Goal: Information Seeking & Learning: Learn about a topic

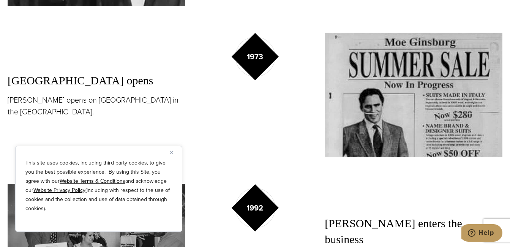
scroll to position [872, 0]
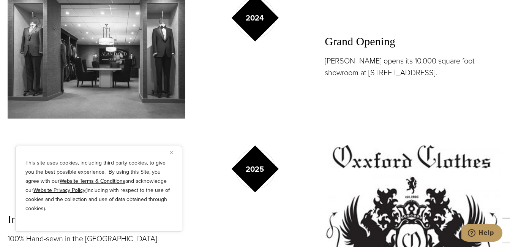
scroll to position [1364, 0]
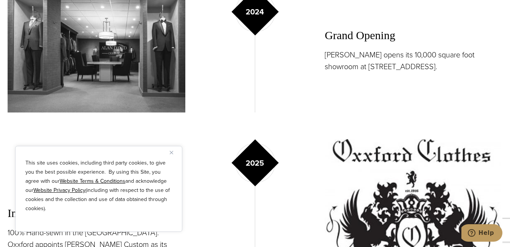
drag, startPoint x: 465, startPoint y: 87, endPoint x: 511, endPoint y: 103, distance: 47.7
click at [465, 87] on div "Grand Opening Alan David opens its 10,000 square foot showroom at 515 Madison A…" at bounding box center [414, 50] width 178 height 125
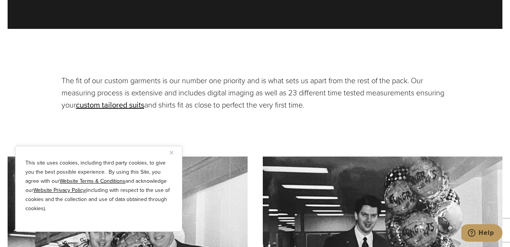
scroll to position [1871, 0]
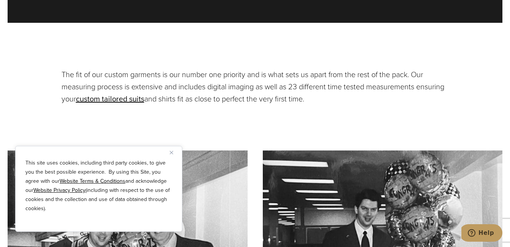
drag, startPoint x: 338, startPoint y: 102, endPoint x: 346, endPoint y: 87, distance: 17.0
click at [346, 87] on p "The fit of our custom garments is our number one priority and is what sets us a…" at bounding box center [255, 86] width 387 height 36
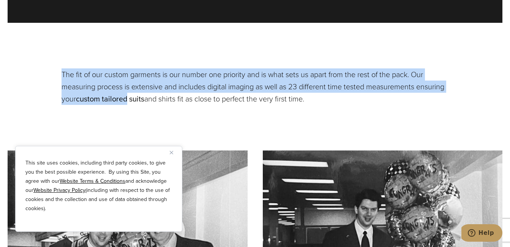
drag, startPoint x: 63, startPoint y: 62, endPoint x: 160, endPoint y: 85, distance: 100.0
click at [160, 85] on p "The fit of our custom garments is our number one priority and is what sets us a…" at bounding box center [255, 86] width 387 height 36
drag, startPoint x: 347, startPoint y: 88, endPoint x: 338, endPoint y: 87, distance: 8.8
click at [338, 87] on p "The fit of our custom garments is our number one priority and is what sets us a…" at bounding box center [255, 86] width 387 height 36
click at [358, 92] on p "The fit of our custom garments is our number one priority and is what sets us a…" at bounding box center [255, 86] width 387 height 36
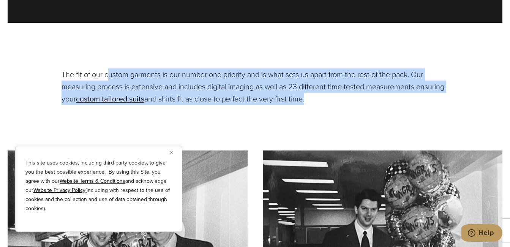
drag, startPoint x: 338, startPoint y: 87, endPoint x: 98, endPoint y: 66, distance: 240.9
click at [104, 68] on p "The fit of our custom garments is our number one priority and is what sets us a…" at bounding box center [255, 86] width 387 height 36
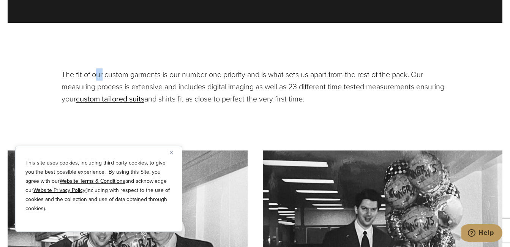
drag, startPoint x: 98, startPoint y: 66, endPoint x: 83, endPoint y: 67, distance: 14.9
click at [88, 68] on p "The fit of our custom garments is our number one priority and is what sets us a…" at bounding box center [255, 86] width 387 height 36
click at [347, 89] on p "The fit of our custom garments is our number one priority and is what sets us a…" at bounding box center [255, 86] width 387 height 36
click at [340, 85] on p "The fit of our custom garments is our number one priority and is what sets us a…" at bounding box center [255, 86] width 387 height 36
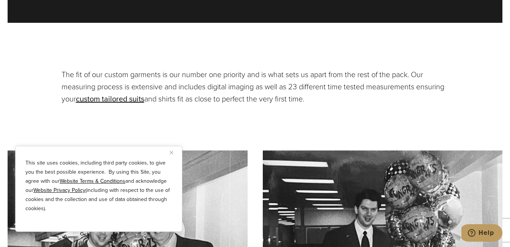
click at [338, 87] on p "The fit of our custom garments is our number one priority and is what sets us a…" at bounding box center [255, 86] width 387 height 36
click at [344, 86] on p "The fit of our custom garments is our number one priority and is what sets us a…" at bounding box center [255, 86] width 387 height 36
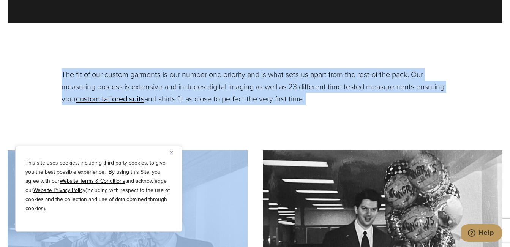
drag, startPoint x: 61, startPoint y: 58, endPoint x: 222, endPoint y: 95, distance: 164.8
click at [122, 68] on p "The fit of our custom garments is our number one priority and is what sets us a…" at bounding box center [255, 86] width 387 height 36
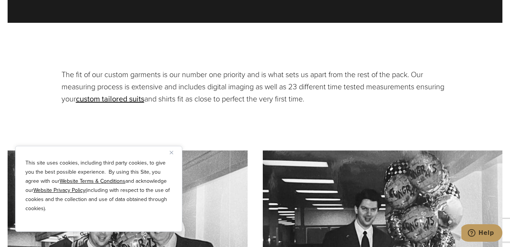
click at [109, 153] on div "This site uses cookies, including third party cookies, to give you the best pos…" at bounding box center [98, 189] width 167 height 86
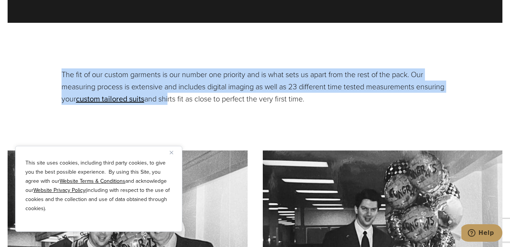
drag, startPoint x: 62, startPoint y: 65, endPoint x: 200, endPoint y: 88, distance: 140.1
click at [199, 88] on p "The fit of our custom garments is our number one priority and is what sets us a…" at bounding box center [255, 86] width 387 height 36
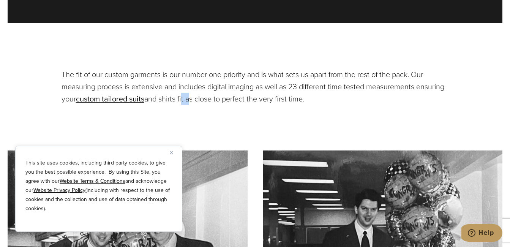
drag, startPoint x: 200, startPoint y: 88, endPoint x: 222, endPoint y: 87, distance: 22.1
click at [222, 87] on p "The fit of our custom garments is our number one priority and is what sets us a…" at bounding box center [255, 86] width 387 height 36
click at [61, 68] on div "The fit of our custom garments is our number one priority and is what sets us a…" at bounding box center [255, 86] width 402 height 36
click at [60, 68] on div "The fit of our custom garments is our number one priority and is what sets us a…" at bounding box center [255, 86] width 402 height 36
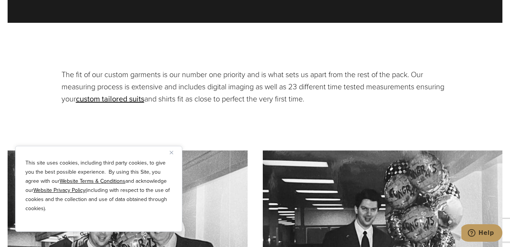
drag, startPoint x: 60, startPoint y: 63, endPoint x: 39, endPoint y: 77, distance: 25.3
click at [39, 77] on section "The fit of our custom garments is our number one priority and is what sets us a…" at bounding box center [255, 86] width 510 height 36
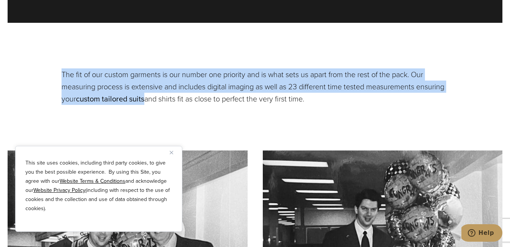
drag, startPoint x: 62, startPoint y: 62, endPoint x: 176, endPoint y: 90, distance: 116.9
click at [176, 90] on p "The fit of our custom garments is our number one priority and is what sets us a…" at bounding box center [255, 86] width 387 height 36
copy p "The fit of our custom garments is our number one priority and is what sets us a…"
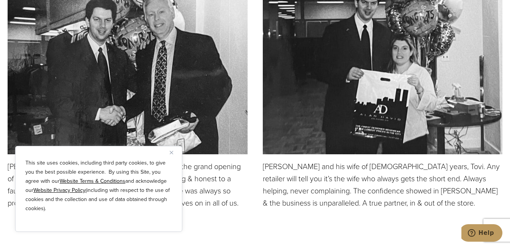
scroll to position [2107, 0]
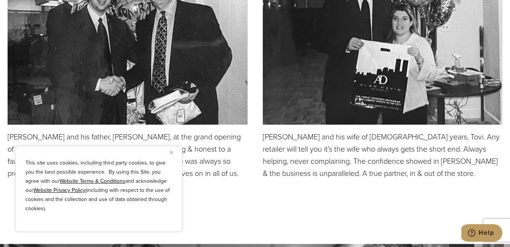
click at [170, 154] on img "Close" at bounding box center [171, 152] width 3 height 3
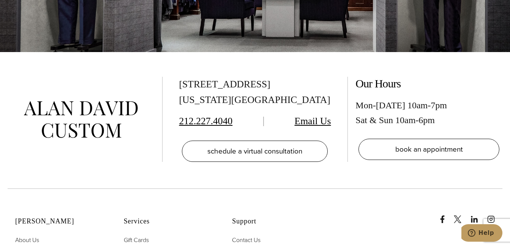
scroll to position [2997, 0]
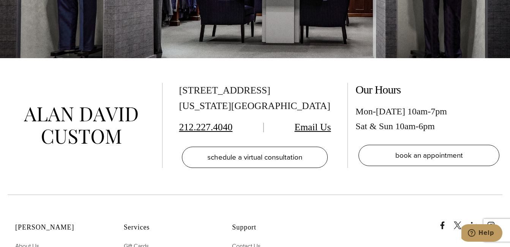
click at [503, 67] on div "515 Madison Ave, Suite 301 New York, NY 10022 212.227.4040 Email Us schedule a …" at bounding box center [255, 126] width 510 height 136
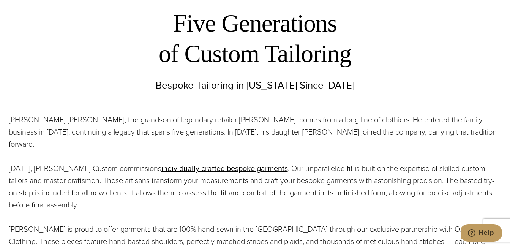
scroll to position [259, 0]
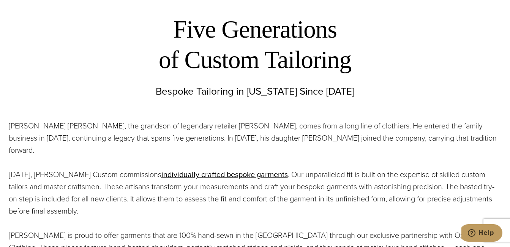
click at [436, 140] on p "Alan David Horowitz, the grandson of legendary retailer Moe Ginsburg, comes fro…" at bounding box center [255, 138] width 493 height 36
click at [428, 137] on p "Alan David Horowitz, the grandson of legendary retailer Moe Ginsburg, comes fro…" at bounding box center [255, 138] width 493 height 36
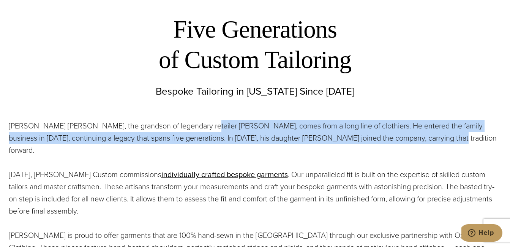
drag, startPoint x: 428, startPoint y: 139, endPoint x: 185, endPoint y: 123, distance: 243.9
click at [191, 123] on p "Alan David Horowitz, the grandson of legendary retailer Moe Ginsburg, comes fro…" at bounding box center [255, 138] width 493 height 36
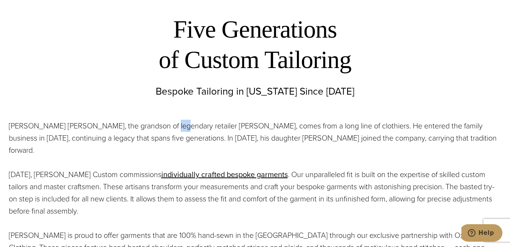
drag, startPoint x: 185, startPoint y: 123, endPoint x: 162, endPoint y: 124, distance: 22.8
click at [162, 124] on p "Alan David Horowitz, the grandson of legendary retailer Moe Ginsburg, comes fro…" at bounding box center [255, 138] width 493 height 36
click at [8, 125] on div "Alan David Horowitz, the grandson of legendary retailer Moe Ginsburg, comes fro…" at bounding box center [255, 210] width 508 height 201
drag, startPoint x: 8, startPoint y: 125, endPoint x: 3, endPoint y: 129, distance: 6.2
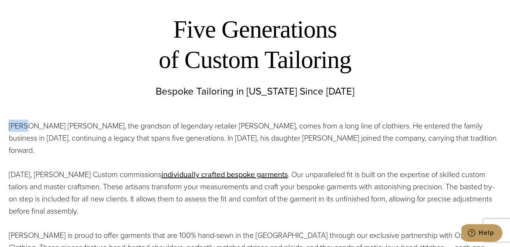
click at [3, 129] on div "Alan David Horowitz, the grandson of legendary retailer Moe Ginsburg, comes fro…" at bounding box center [255, 210] width 508 height 201
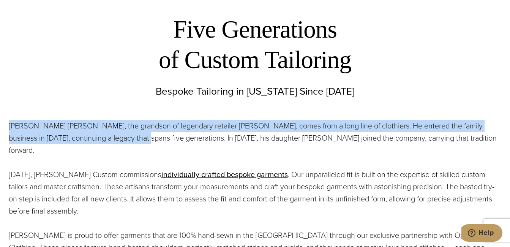
drag, startPoint x: 9, startPoint y: 124, endPoint x: 130, endPoint y: 144, distance: 122.7
click at [128, 144] on p "Alan David Horowitz, the grandson of legendary retailer Moe Ginsburg, comes fro…" at bounding box center [255, 138] width 493 height 36
copy p "Alan David Horowitz, the grandson of legendary retailer Moe Ginsburg, comes fro…"
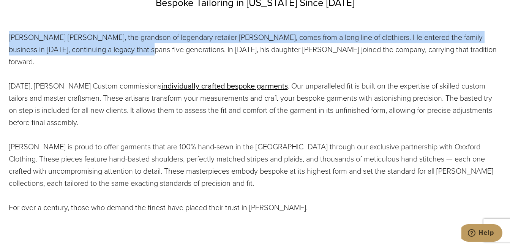
scroll to position [353, 0]
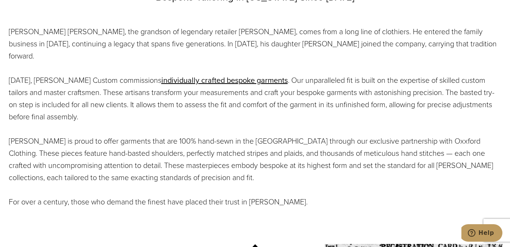
click at [477, 47] on p "Alan David Horowitz, the grandson of legendary retailer Moe Ginsburg, comes fro…" at bounding box center [255, 43] width 493 height 36
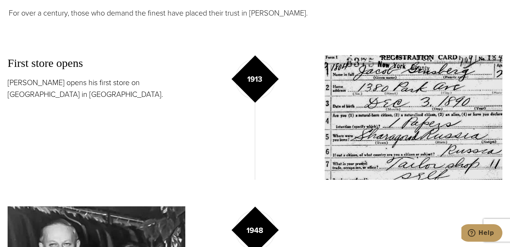
scroll to position [548, 0]
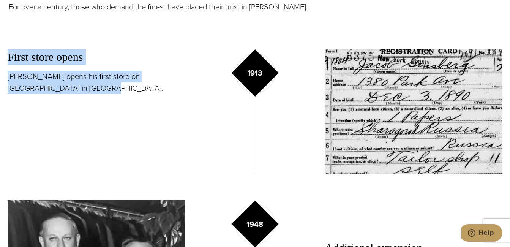
drag, startPoint x: 7, startPoint y: 44, endPoint x: 73, endPoint y: 74, distance: 72.7
copy div "First store opens Jacob Ginsburg opens his first store on Belmont Avenue in Bro…"
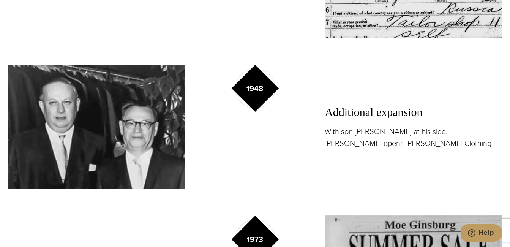
scroll to position [689, 0]
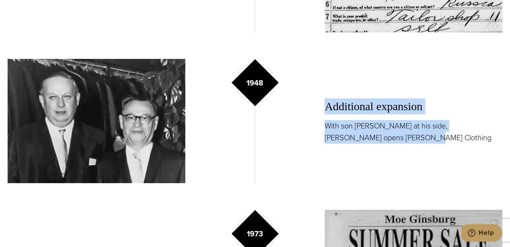
drag, startPoint x: 320, startPoint y: 88, endPoint x: 388, endPoint y: 125, distance: 77.8
click at [388, 125] on div "1948 Additional expansion With son Moe at his side, Jacob Ginsburg opens Kingsb…" at bounding box center [255, 121] width 495 height 125
copy div "Additional expansion With son Moe at his side, Jacob Ginsburg opens Kingsbury C…"
click at [494, 64] on div "Additional expansion With son Moe at his side, Jacob Ginsburg opens Kingsbury C…" at bounding box center [414, 121] width 178 height 125
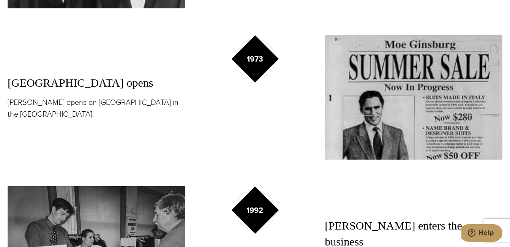
scroll to position [870, 0]
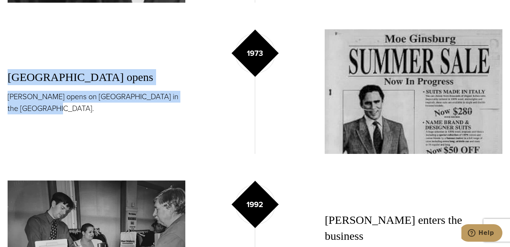
drag, startPoint x: 6, startPoint y: 61, endPoint x: 35, endPoint y: 93, distance: 43.0
copy div "5th Avenue opens Moe Ginsburg opens on 5th Avenue in the Flatiron district."
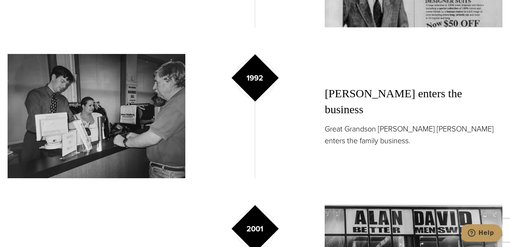
scroll to position [1002, 0]
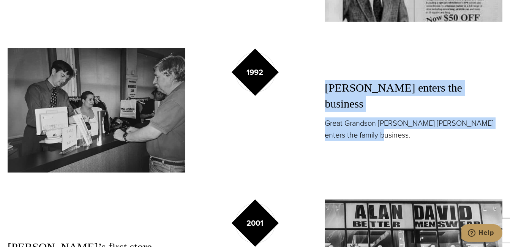
drag, startPoint x: 324, startPoint y: 81, endPoint x: 356, endPoint y: 114, distance: 45.4
click at [356, 114] on div "1992 Alan enters the business Great Grandson Alan David Horowitz enters the fam…" at bounding box center [255, 110] width 495 height 125
copy div "Alan enters the business Great Grandson Alan David Horowitz enters the family b…"
click at [500, 54] on div "Alan enters the business Great Grandson Alan David Horowitz enters the family b…" at bounding box center [414, 110] width 178 height 125
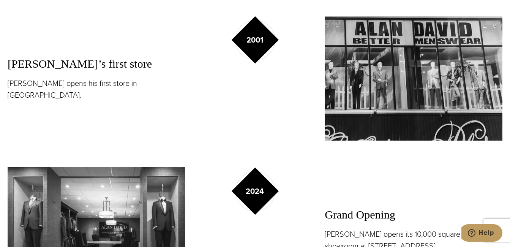
scroll to position [1191, 0]
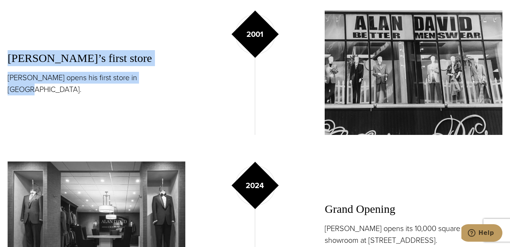
drag, startPoint x: 8, startPoint y: 51, endPoint x: 151, endPoint y: 74, distance: 144.9
click at [151, 74] on div "Alan’s first store Alan opens his first store in lower Manhattan." at bounding box center [97, 72] width 178 height 125
copy div "Alan’s first store Alan opens his first store in lower Manhattan"
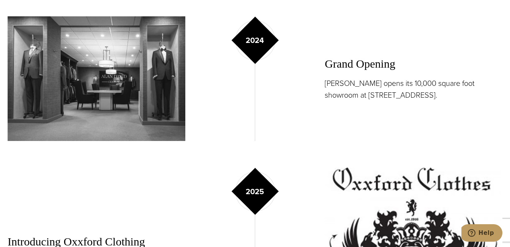
scroll to position [1324, 0]
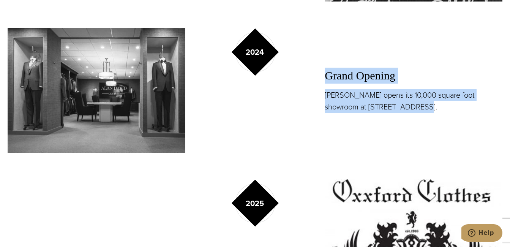
drag, startPoint x: 325, startPoint y: 64, endPoint x: 392, endPoint y: 93, distance: 72.8
click at [392, 93] on div "Grand Opening Alan David opens its 10,000 square foot showroom at 515 Madison A…" at bounding box center [414, 90] width 178 height 125
copy div "Grand Opening Alan David opens its 10,000 square foot showroom at 515 Madison A…"
click at [496, 68] on h3 "Grand Opening" at bounding box center [414, 76] width 178 height 16
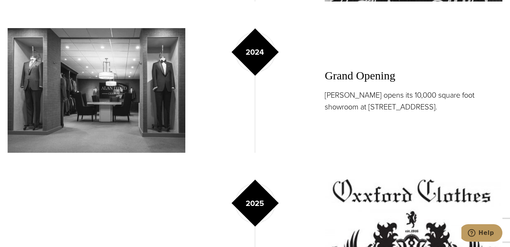
click at [501, 89] on p "Alan David opens its 10,000 square foot showroom at 515 Madison Avenue." at bounding box center [414, 101] width 178 height 24
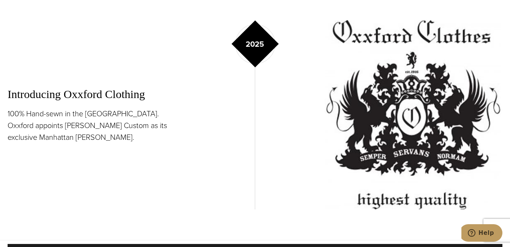
scroll to position [1471, 0]
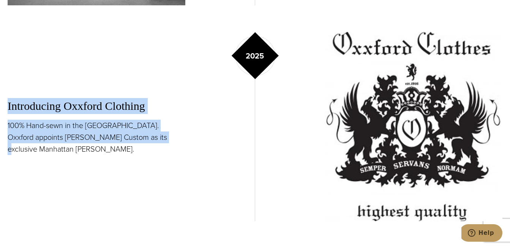
drag, startPoint x: 8, startPoint y: 99, endPoint x: 137, endPoint y: 132, distance: 133.5
click at [137, 132] on div "Introducing Oxxford Clothing 100% Hand-sewn in the USA. Oxxford appoints Alan D…" at bounding box center [97, 126] width 178 height 189
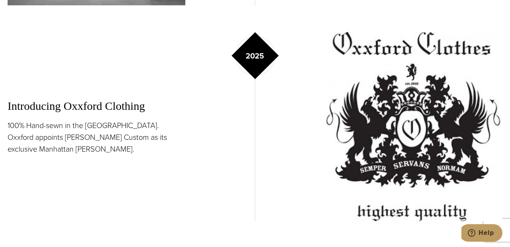
drag, startPoint x: 137, startPoint y: 132, endPoint x: 149, endPoint y: 133, distance: 11.8
click at [148, 133] on p "100% Hand-sewn in the USA. Oxxford appoints Alan David Custom as its exclusive …" at bounding box center [97, 137] width 178 height 35
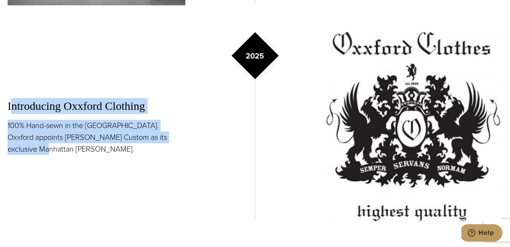
drag, startPoint x: 170, startPoint y: 131, endPoint x: 9, endPoint y: 98, distance: 164.0
click at [9, 98] on div "Introducing Oxxford Clothing 100% Hand-sewn in the USA. Oxxford appoints Alan D…" at bounding box center [97, 126] width 178 height 189
click at [177, 137] on div "Introducing Oxxford Clothing 100% Hand-sewn in the USA. Oxxford appoints Alan D…" at bounding box center [97, 126] width 178 height 189
drag, startPoint x: 174, startPoint y: 133, endPoint x: 0, endPoint y: 104, distance: 177.0
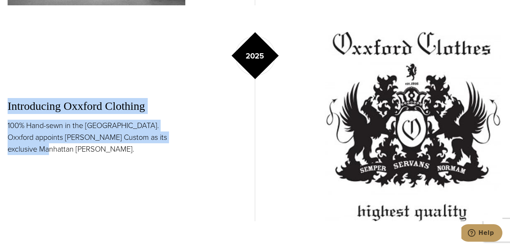
copy div "Introducing Oxxford Clothing 100% Hand-sewn in the USA. Oxxford appoints Alan D…"
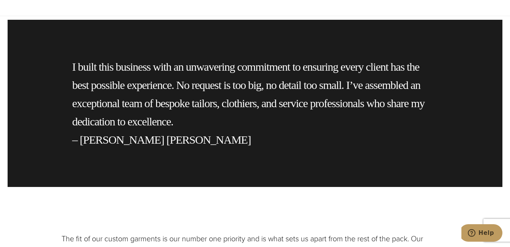
scroll to position [1719, 0]
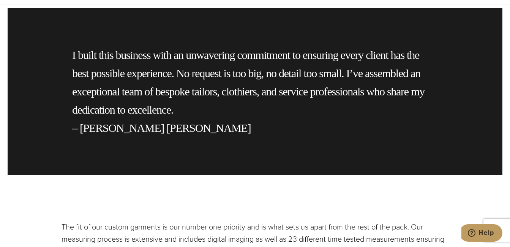
click at [440, 58] on div "I built this business with an unwavering commitment to ensuring every client ha…" at bounding box center [255, 91] width 495 height 167
click at [497, 113] on div "I built this business with an unwavering commitment to ensuring every client ha…" at bounding box center [255, 91] width 495 height 167
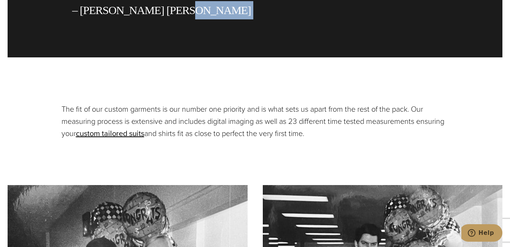
scroll to position [1843, 0]
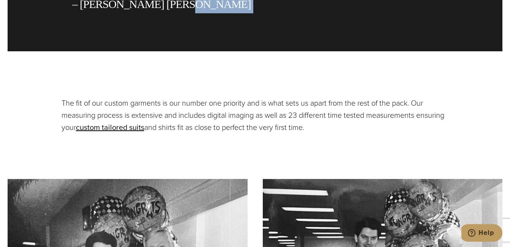
drag, startPoint x: 344, startPoint y: 118, endPoint x: 61, endPoint y: 89, distance: 284.7
click at [62, 97] on p "The fit of our custom garments is our number one priority and is what sets us a…" at bounding box center [255, 115] width 387 height 36
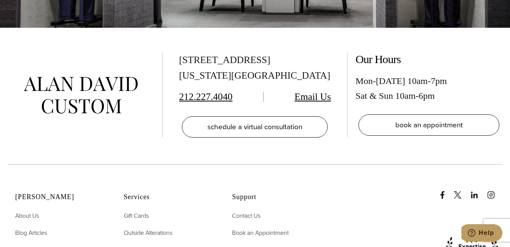
scroll to position [3033, 0]
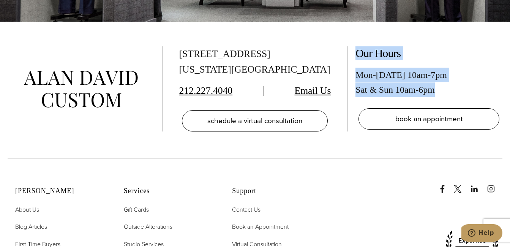
drag, startPoint x: 441, startPoint y: 66, endPoint x: 357, endPoint y: 31, distance: 90.8
click at [357, 46] on div "Our Hours Mon-Friday 10am-7pm Sat & Sun 10am-6pm book an appointment" at bounding box center [428, 87] width 147 height 83
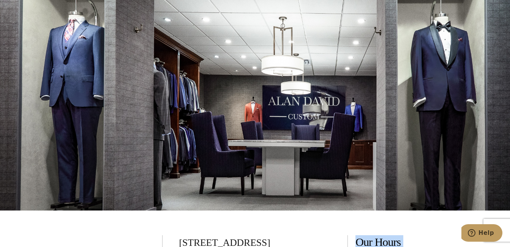
scroll to position [2868, 0]
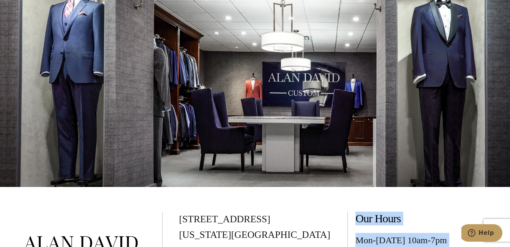
click at [487, 211] on h2 "Our Hours" at bounding box center [428, 218] width 147 height 14
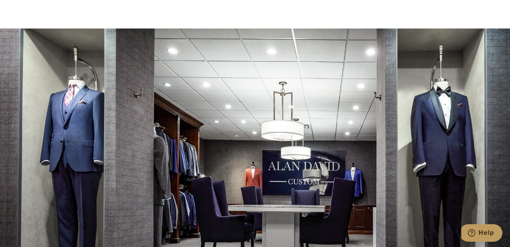
scroll to position [2791, 0]
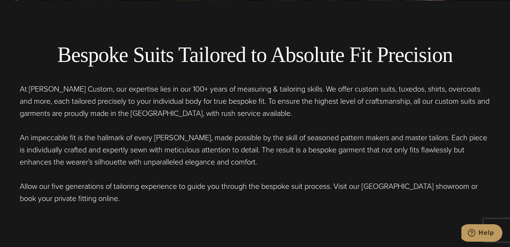
scroll to position [253, 0]
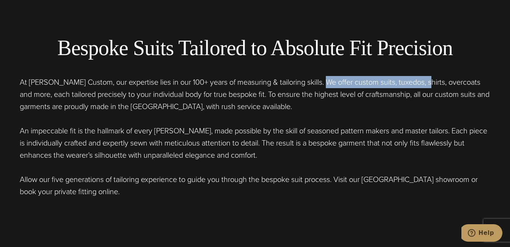
drag, startPoint x: 321, startPoint y: 83, endPoint x: 428, endPoint y: 84, distance: 107.1
click at [427, 84] on p "At [PERSON_NAME] Custom, our expertise lies in our 100+ years of measuring & ta…" at bounding box center [255, 94] width 471 height 36
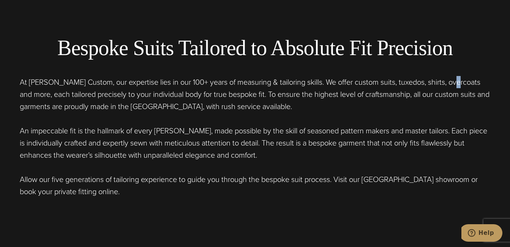
drag, startPoint x: 428, startPoint y: 84, endPoint x: 456, endPoint y: 77, distance: 28.1
click at [456, 77] on p "At [PERSON_NAME] Custom, our expertise lies in our 100+ years of measuring & ta…" at bounding box center [255, 94] width 471 height 36
drag, startPoint x: 456, startPoint y: 77, endPoint x: 466, endPoint y: 84, distance: 12.6
click at [466, 84] on p "At [PERSON_NAME] Custom, our expertise lies in our 100+ years of measuring & ta…" at bounding box center [255, 94] width 471 height 36
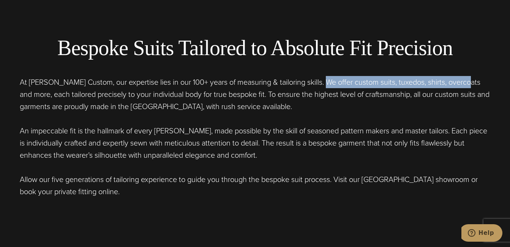
drag, startPoint x: 466, startPoint y: 84, endPoint x: 322, endPoint y: 84, distance: 144.7
click at [322, 84] on p "At [PERSON_NAME] Custom, our expertise lies in our 100+ years of measuring & ta…" at bounding box center [255, 94] width 471 height 36
copy p "offer custom suits, tuxedos, shirts, overcoats"
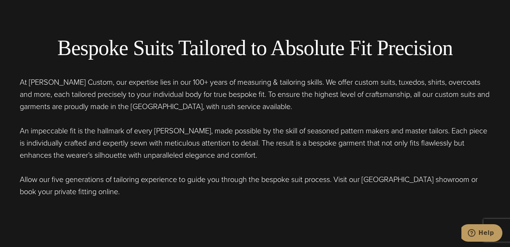
click at [431, 105] on p "At [PERSON_NAME] Custom, our expertise lies in our 100+ years of measuring & ta…" at bounding box center [255, 94] width 471 height 36
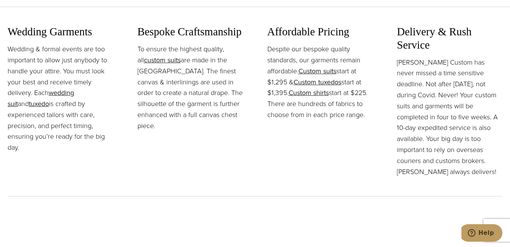
scroll to position [849, 0]
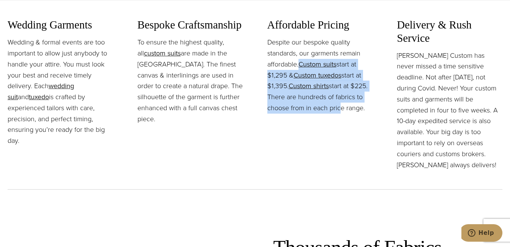
drag, startPoint x: 298, startPoint y: 63, endPoint x: 338, endPoint y: 106, distance: 58.9
click at [337, 106] on p "Despite our bespoke quality standards, our garments remain affordable. Custom s…" at bounding box center [320, 75] width 106 height 77
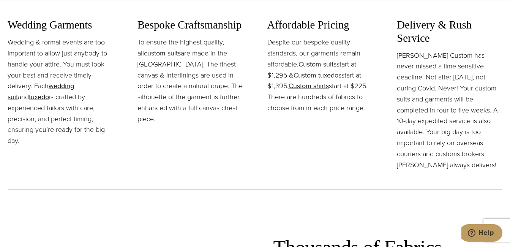
drag, startPoint x: 338, startPoint y: 106, endPoint x: 368, endPoint y: 114, distance: 31.0
click at [368, 114] on p "Despite our bespoke quality standards, our garments remain affordable. Custom s…" at bounding box center [320, 75] width 106 height 77
drag, startPoint x: 367, startPoint y: 110, endPoint x: 301, endPoint y: 64, distance: 80.8
click at [301, 64] on p "Despite our bespoke quality standards, our garments remain affordable. Custom s…" at bounding box center [320, 75] width 106 height 77
copy p "Custom suits start at $1,295 & Custom tuxedos start at $1,395. Custom shirts st…"
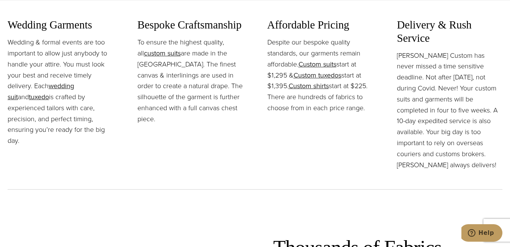
copy p "Custom suits start at $1,295 & Custom tuxedos start at $1,395. Custom shirts st…"
click at [489, 16] on div "Wedding Garments Wedding & formal events are too important to allow just anybod…" at bounding box center [255, 95] width 495 height 188
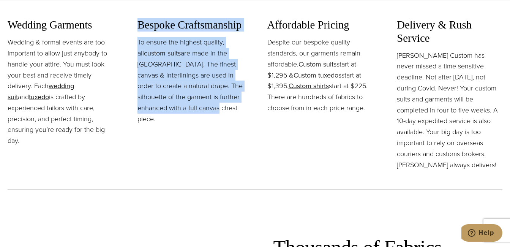
drag, startPoint x: 137, startPoint y: 22, endPoint x: 207, endPoint y: 108, distance: 110.1
click at [207, 108] on div "Bespoke Craftsmanship To ensure the highest quality, all custom suits are made …" at bounding box center [190, 71] width 106 height 106
copy div "Bespoke Craftsmanship To ensure the highest quality, all custom suits are made …"
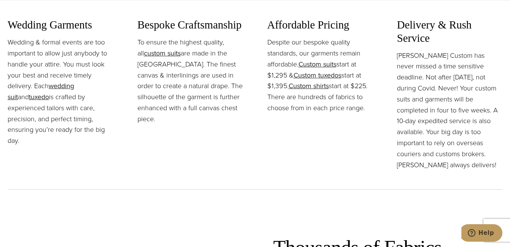
click at [499, 28] on h3 "Delivery & Rush Service" at bounding box center [450, 31] width 106 height 26
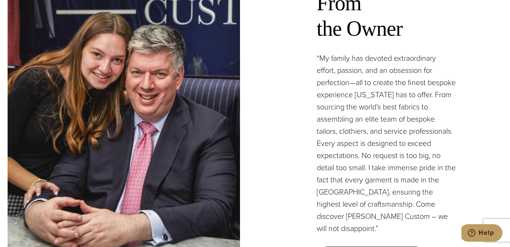
scroll to position [2157, 0]
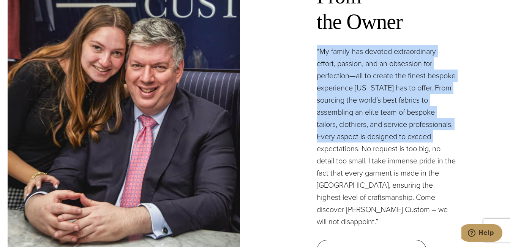
drag, startPoint x: 317, startPoint y: 40, endPoint x: 350, endPoint y: 139, distance: 104.5
click at [350, 139] on p "“My family has devoted extraordinary effort, passion, and an obsession for perf…" at bounding box center [386, 136] width 139 height 182
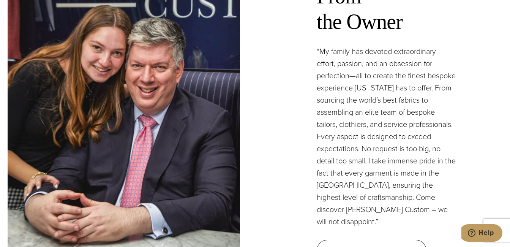
click at [365, 208] on p "“My family has devoted extraordinary effort, passion, and an obsession for perf…" at bounding box center [386, 136] width 139 height 182
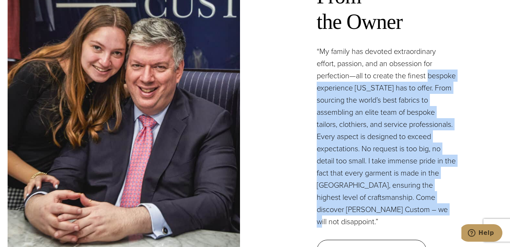
drag, startPoint x: 353, startPoint y: 210, endPoint x: 313, endPoint y: 70, distance: 145.7
click at [313, 74] on div "A Message From the Owner “My family has devoted extraordinary effort, passion, …" at bounding box center [386, 109] width 232 height 333
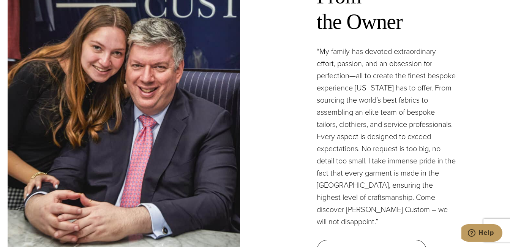
drag, startPoint x: 313, startPoint y: 70, endPoint x: 312, endPoint y: 65, distance: 5.4
click at [312, 65] on div "A Message From the Owner “My family has devoted extraordinary effort, passion, …" at bounding box center [386, 109] width 232 height 333
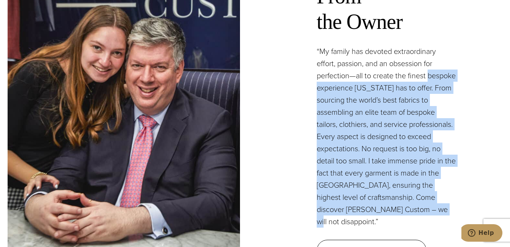
drag, startPoint x: 370, startPoint y: 213, endPoint x: 308, endPoint y: 71, distance: 155.7
click at [308, 71] on div "A Message From the Owner “My family has devoted extraordinary effort, passion, …" at bounding box center [386, 109] width 232 height 333
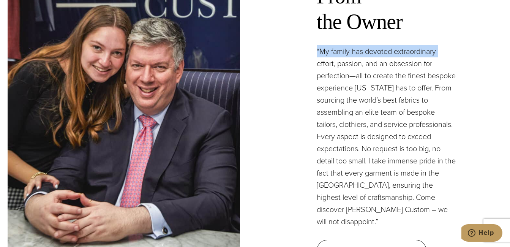
drag, startPoint x: 308, startPoint y: 71, endPoint x: 311, endPoint y: 44, distance: 26.7
click at [311, 44] on div "A Message From the Owner “My family has devoted extraordinary effort, passion, …" at bounding box center [386, 109] width 232 height 333
click at [314, 44] on div "A Message From the Owner “My family has devoted extraordinary effort, passion, …" at bounding box center [386, 109] width 232 height 333
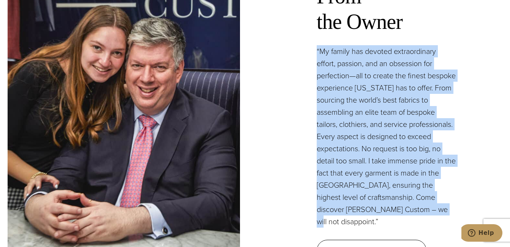
drag, startPoint x: 317, startPoint y: 38, endPoint x: 371, endPoint y: 204, distance: 174.5
click at [371, 204] on p "“My family has devoted extraordinary effort, passion, and an obsession for perf…" at bounding box center [386, 136] width 139 height 182
copy p "“My family has devoted extraordinary effort, passion, and an obsession for perf…"
click at [486, 120] on div "A Message From the Owner “My family has devoted extraordinary effort, passion, …" at bounding box center [386, 109] width 232 height 333
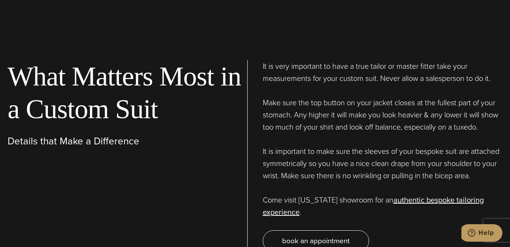
scroll to position [2485, 0]
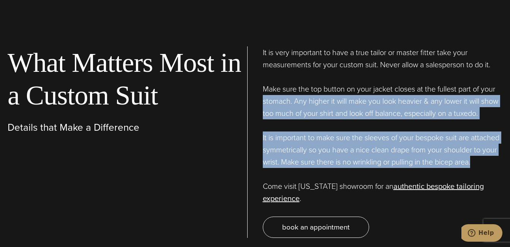
drag, startPoint x: 301, startPoint y: 162, endPoint x: 258, endPoint y: 88, distance: 85.9
click at [258, 88] on div "What Matters Most in a Custom Suit Details that Make a Difference It is very im…" at bounding box center [255, 112] width 510 height 328
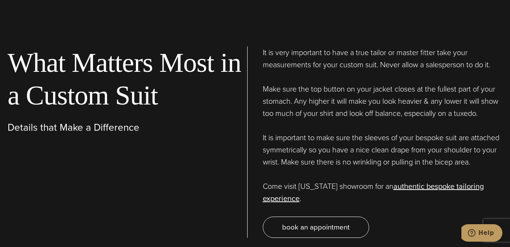
drag, startPoint x: 258, startPoint y: 88, endPoint x: 238, endPoint y: 23, distance: 68.0
click at [238, 23] on div "What Matters Most in a Custom Suit Details that Make a Difference It is very im…" at bounding box center [255, 112] width 510 height 328
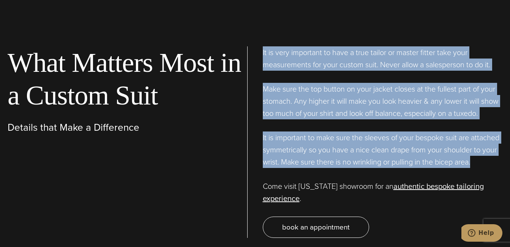
drag, startPoint x: 261, startPoint y: 40, endPoint x: 309, endPoint y: 164, distance: 133.4
click at [309, 164] on div "What Matters Most in a Custom Suit Details that Make a Difference It is very im…" at bounding box center [255, 112] width 510 height 328
click at [491, 136] on p "It is important to make sure the sleeves of your bespoke suit are attached symm…" at bounding box center [383, 149] width 240 height 36
drag, startPoint x: 262, startPoint y: 40, endPoint x: 298, endPoint y: 157, distance: 122.4
click at [298, 157] on div "What Matters Most in a Custom Suit Details that Make a Difference It is very im…" at bounding box center [255, 112] width 510 height 328
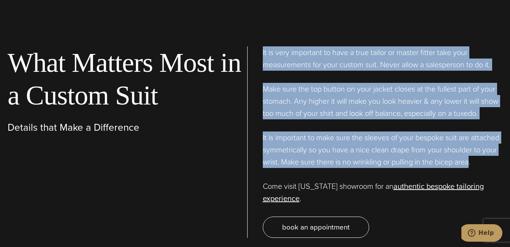
copy div "It is very important to have a true tailor or master fitter take your measureme…"
click at [504, 132] on div "What Matters Most in a Custom Suit Details that Make a Difference It is very im…" at bounding box center [255, 112] width 510 height 328
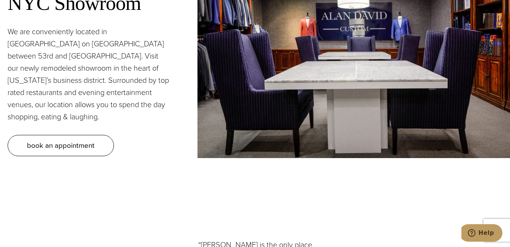
scroll to position [3225, 0]
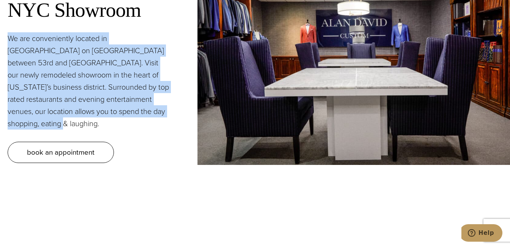
drag, startPoint x: 7, startPoint y: 24, endPoint x: 38, endPoint y: 109, distance: 90.4
click at [38, 109] on div "Visit Our NYC Showroom We are conveniently located in [GEOGRAPHIC_DATA] on [GEO…" at bounding box center [255, 70] width 510 height 252
copy p "We are conveniently located in [GEOGRAPHIC_DATA] on [GEOGRAPHIC_DATA] between 5…"
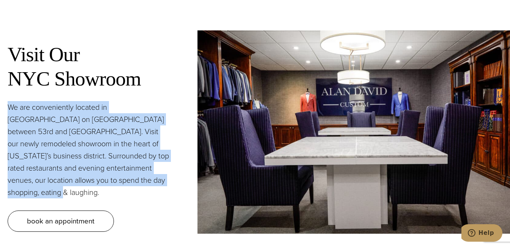
scroll to position [3170, 0]
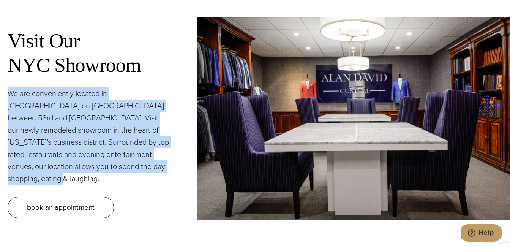
click at [448, 17] on img at bounding box center [353, 118] width 312 height 203
